Goal: Obtain resource: Download file/media

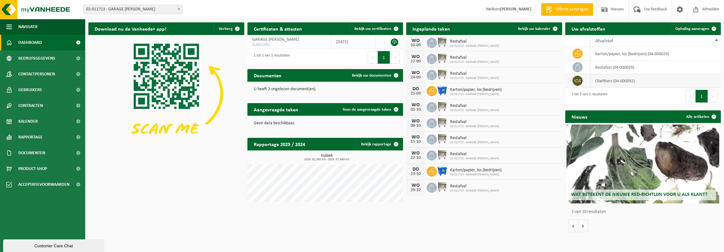
click at [608, 81] on td "oliefilters (04-000092)" at bounding box center [656, 81] width 130 height 14
click at [539, 29] on span "Bekijk uw kalender" at bounding box center [534, 29] width 33 height 4
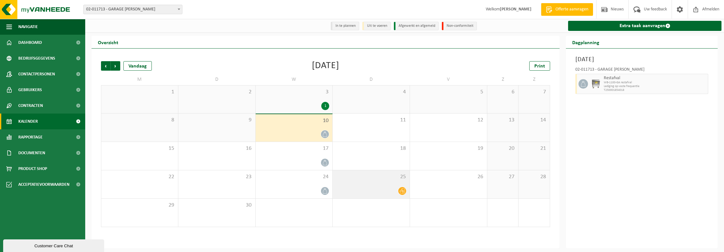
click at [404, 191] on icon at bounding box center [402, 190] width 5 height 5
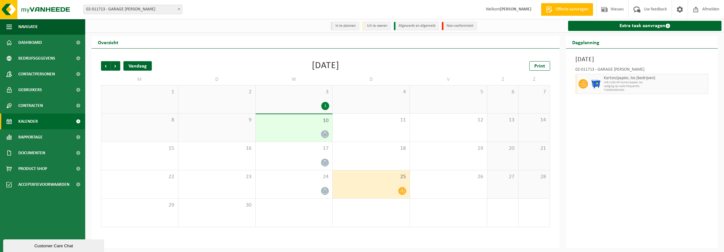
click at [128, 65] on div "Vandaag" at bounding box center [137, 65] width 28 height 9
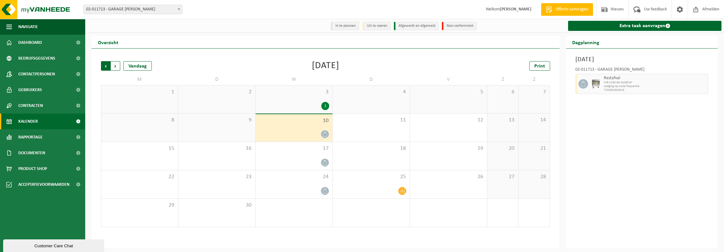
click at [118, 66] on span "Volgende" at bounding box center [115, 65] width 9 height 9
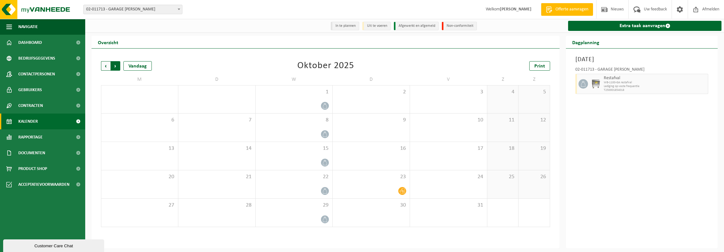
click at [105, 66] on span "Vorige" at bounding box center [105, 65] width 9 height 9
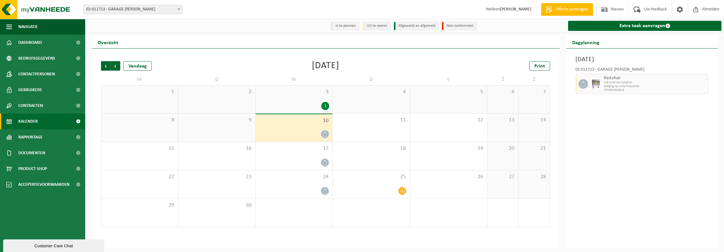
click at [105, 66] on span "Vorige" at bounding box center [105, 65] width 9 height 9
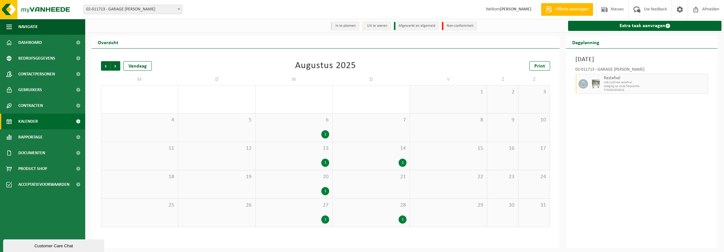
click at [325, 134] on div "1" at bounding box center [325, 134] width 8 height 8
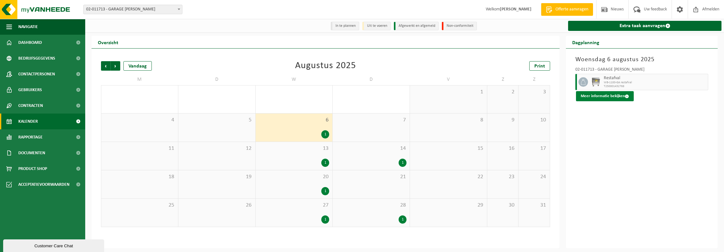
click at [606, 96] on button "Meer informatie bekijken" at bounding box center [605, 96] width 58 height 10
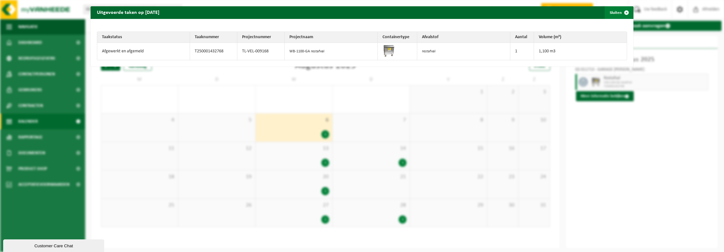
click at [621, 13] on span "button" at bounding box center [626, 12] width 13 height 13
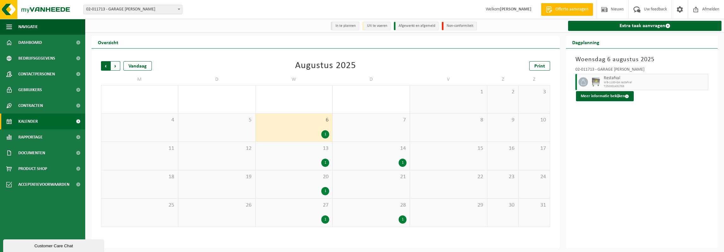
click at [115, 66] on span "Volgende" at bounding box center [115, 65] width 9 height 9
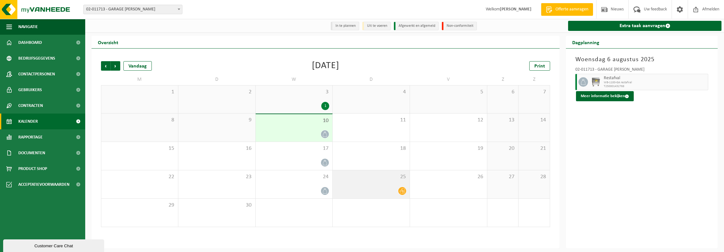
click at [402, 192] on icon at bounding box center [402, 190] width 5 height 5
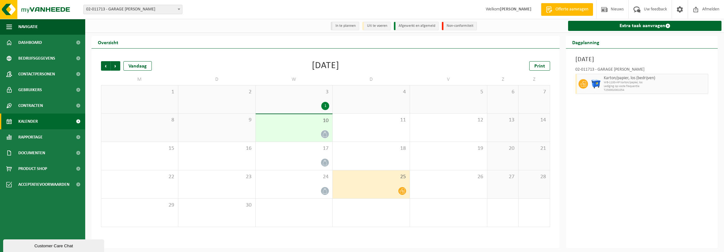
click at [589, 133] on div "Donderdag 25 september 2025 02-011713 - GARAGE PETER - BREDENE Karton/papier, l…" at bounding box center [642, 149] width 152 height 200
click at [28, 135] on span "Rapportage" at bounding box center [30, 137] width 24 height 16
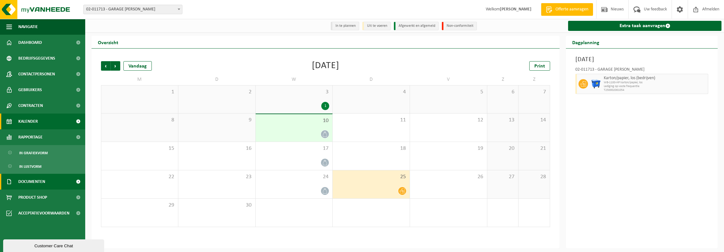
click at [35, 183] on span "Documenten" at bounding box center [31, 182] width 27 height 16
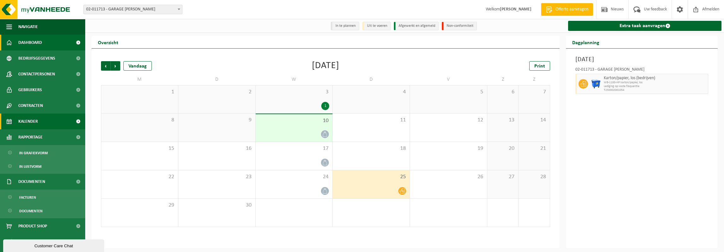
click at [28, 43] on span "Dashboard" at bounding box center [30, 43] width 24 height 16
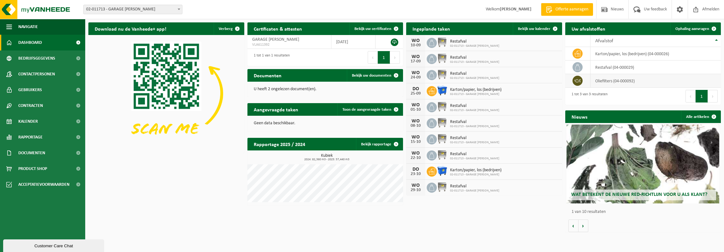
click at [611, 81] on td "oliefilters (04-000092)" at bounding box center [656, 81] width 130 height 14
click at [357, 75] on span "Bekijk uw documenten" at bounding box center [371, 76] width 39 height 4
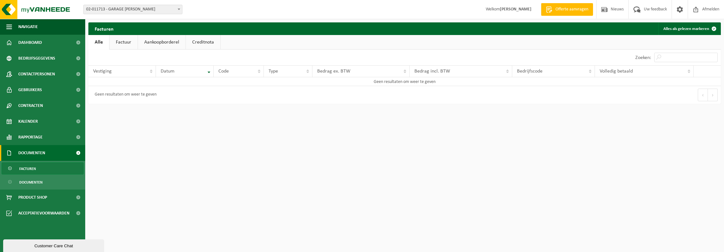
click at [123, 40] on link "Factuur" at bounding box center [124, 42] width 28 height 15
click at [161, 40] on link "Aankoopborderel" at bounding box center [163, 42] width 48 height 15
click at [199, 39] on link "Creditnota" at bounding box center [206, 42] width 34 height 15
click at [98, 41] on link "Alle" at bounding box center [98, 42] width 21 height 15
click at [32, 153] on span "Documenten" at bounding box center [31, 153] width 27 height 16
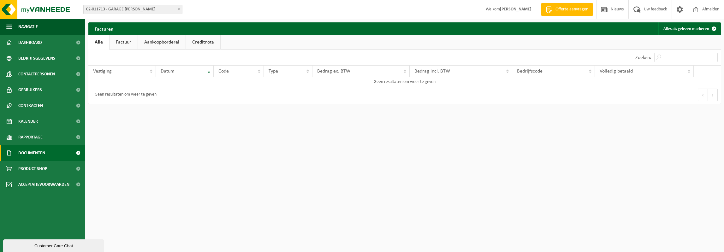
click at [32, 153] on span "Documenten" at bounding box center [31, 153] width 27 height 16
click at [30, 180] on span "Documenten" at bounding box center [30, 182] width 23 height 12
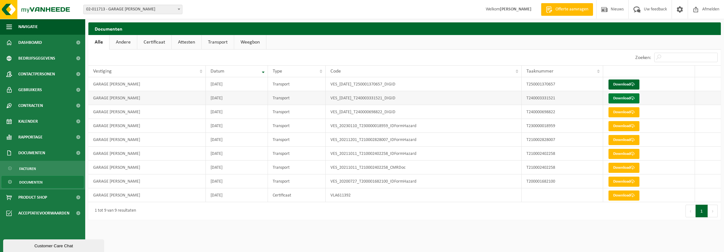
click at [628, 97] on link "Download" at bounding box center [624, 98] width 31 height 10
click at [23, 44] on span "Dashboard" at bounding box center [30, 43] width 24 height 16
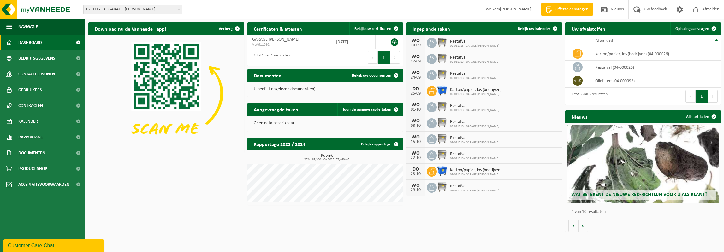
click at [152, 8] on span "02-011713 - GARAGE [PERSON_NAME]" at bounding box center [133, 9] width 98 height 9
select select "130740"
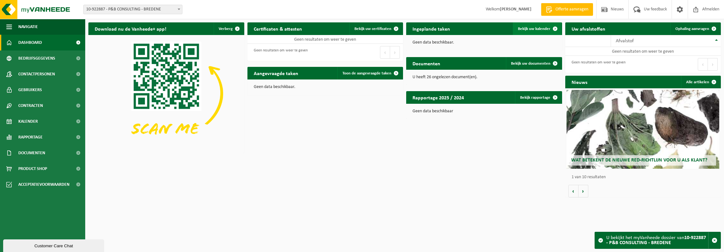
click at [541, 28] on span "Bekijk uw kalender" at bounding box center [534, 29] width 33 height 4
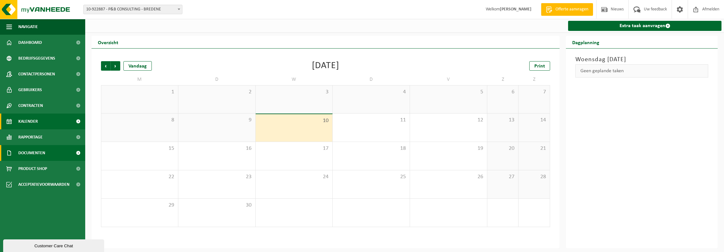
click at [38, 152] on span "Documenten" at bounding box center [31, 153] width 27 height 16
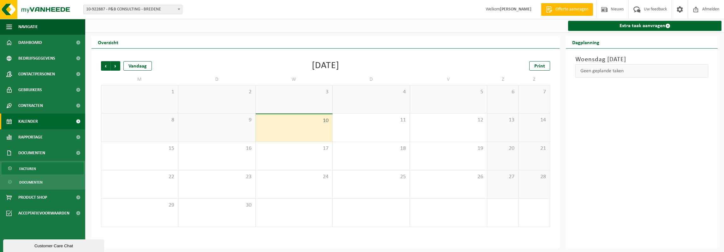
click at [33, 169] on span "Facturen" at bounding box center [27, 169] width 17 height 12
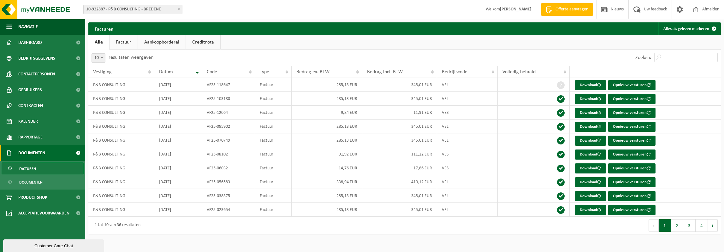
click at [120, 42] on link "Factuur" at bounding box center [124, 42] width 28 height 15
click at [161, 43] on link "Aankoopborderel" at bounding box center [163, 42] width 48 height 15
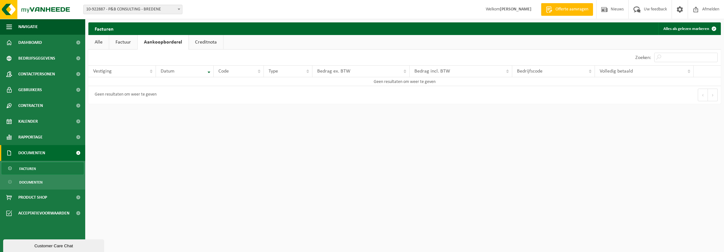
click at [203, 42] on link "Creditnota" at bounding box center [206, 42] width 34 height 15
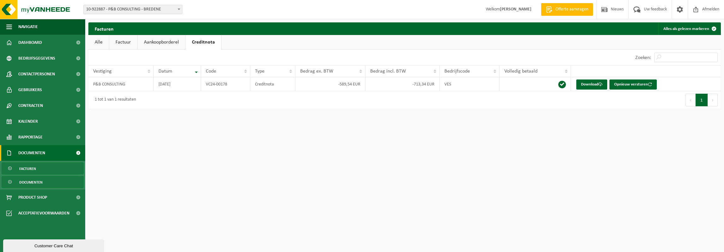
click at [33, 182] on span "Documenten" at bounding box center [30, 182] width 23 height 12
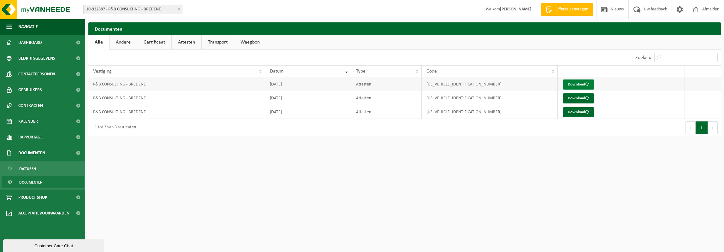
click at [573, 82] on link "Download" at bounding box center [578, 85] width 31 height 10
click at [582, 98] on link "Download" at bounding box center [578, 98] width 31 height 10
click at [576, 112] on link "Download" at bounding box center [578, 112] width 31 height 10
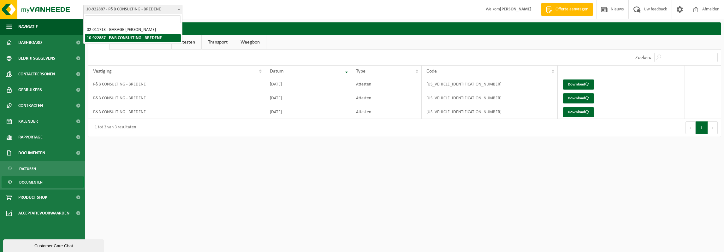
click at [110, 9] on span "10-922887 - P&B CONSULTING - BREDENE" at bounding box center [133, 9] width 98 height 9
select select "11784"
